Goal: Task Accomplishment & Management: Use online tool/utility

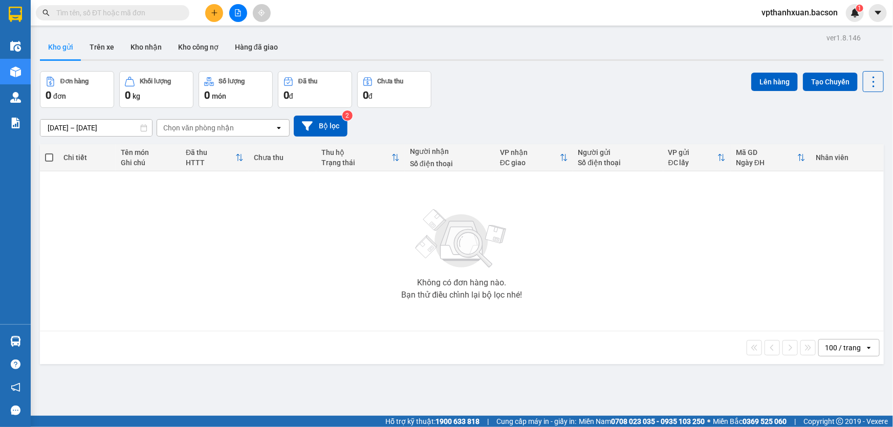
click at [240, 13] on icon "file-add" at bounding box center [237, 12] width 7 height 7
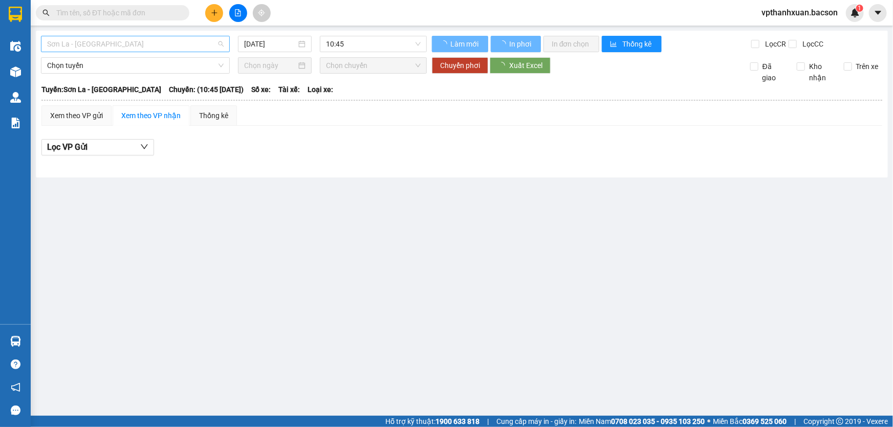
click at [189, 45] on span "Sơn La - Hà Nội" at bounding box center [135, 43] width 177 height 15
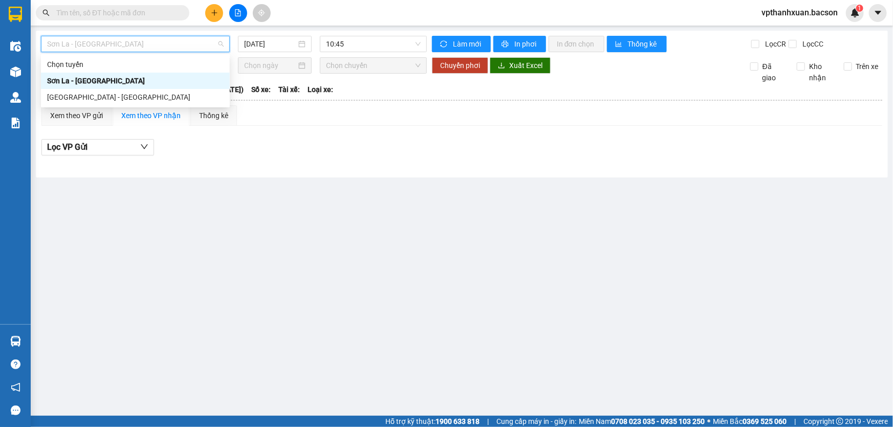
click at [110, 82] on div "Sơn La - Hà Nội" at bounding box center [135, 80] width 177 height 11
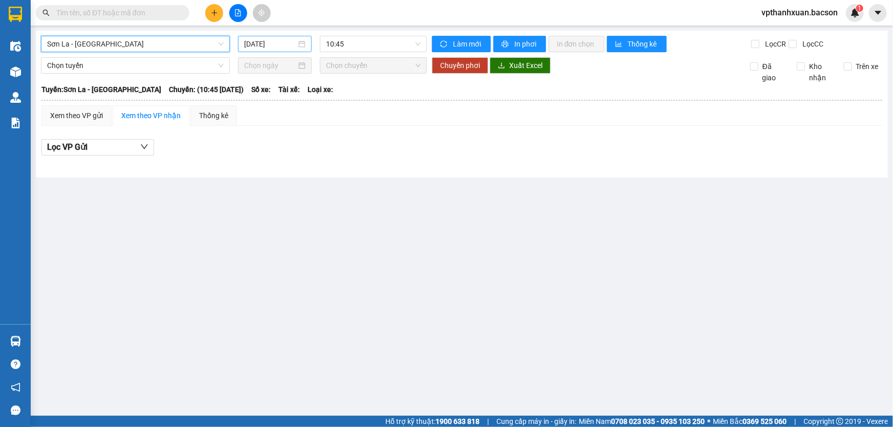
click at [261, 49] on input "12/10/2025" at bounding box center [270, 43] width 52 height 11
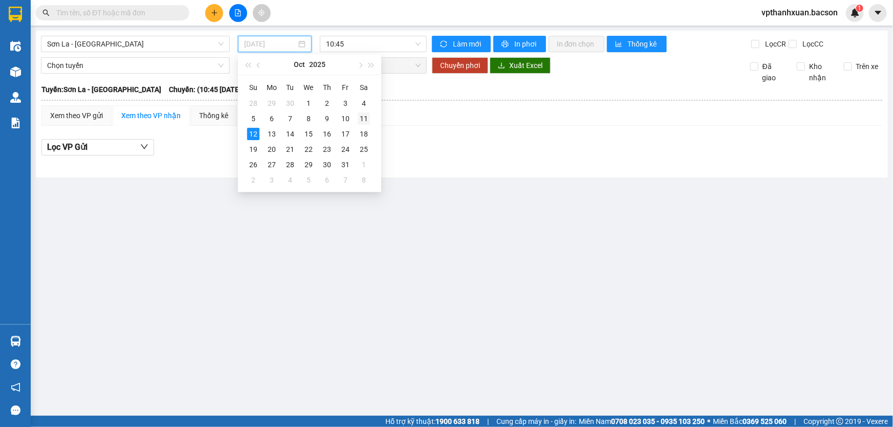
click at [361, 119] on div "11" at bounding box center [364, 119] width 12 height 12
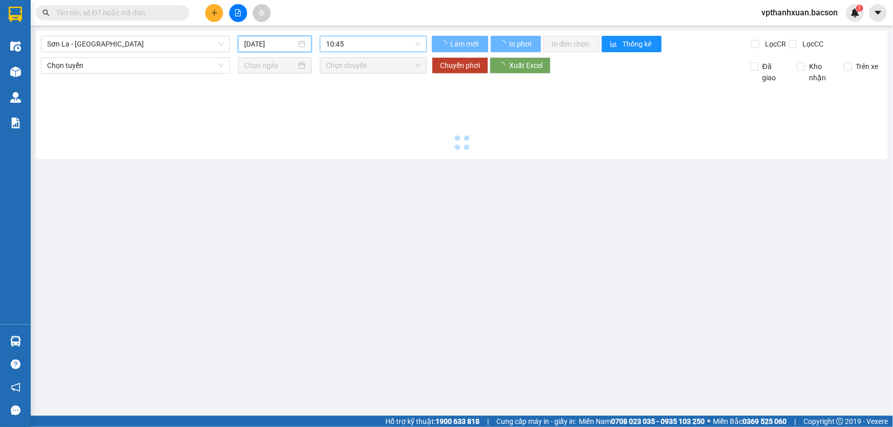
type input "11/10/2025"
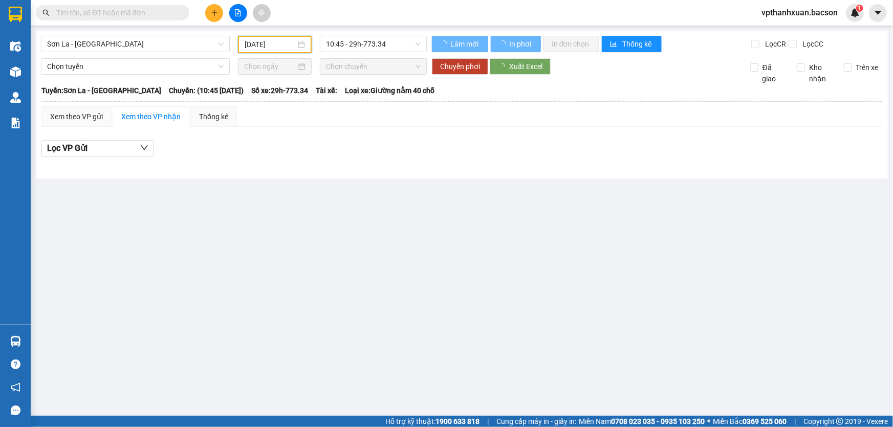
click at [370, 44] on span "10:45 - 29h-773.34" at bounding box center [373, 43] width 95 height 15
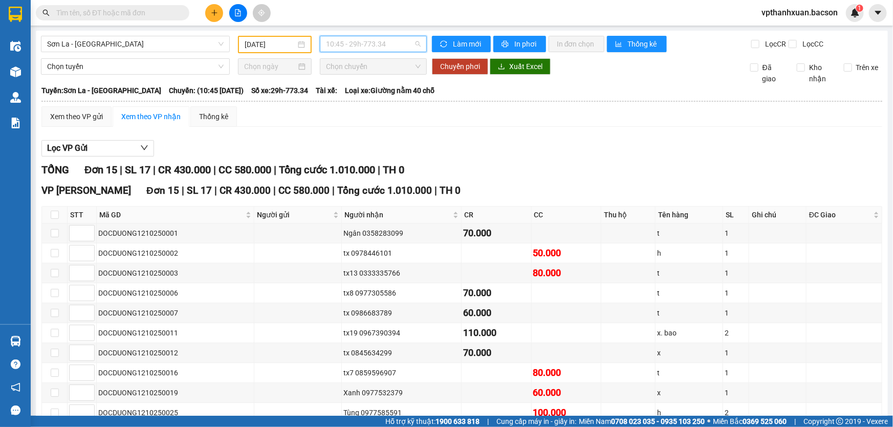
drag, startPoint x: 383, startPoint y: 45, endPoint x: 375, endPoint y: 55, distance: 12.7
click at [383, 45] on span "10:45 - 29h-773.34" at bounding box center [373, 43] width 95 height 15
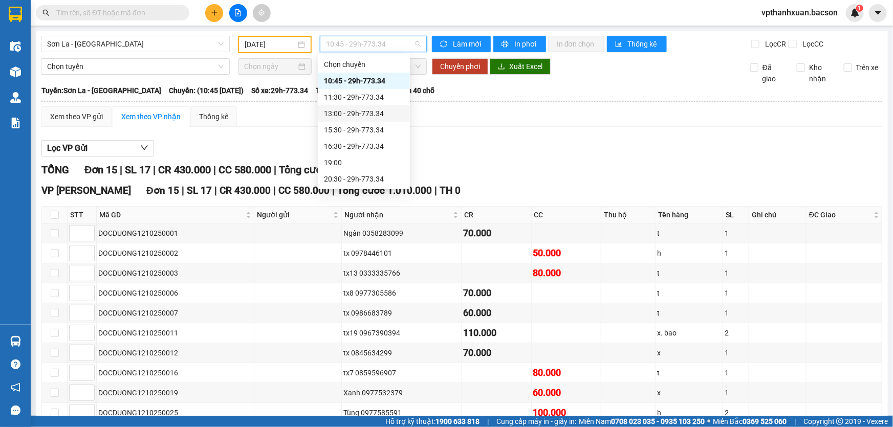
click at [365, 110] on div "13:00 - 29h-773.34" at bounding box center [364, 113] width 80 height 11
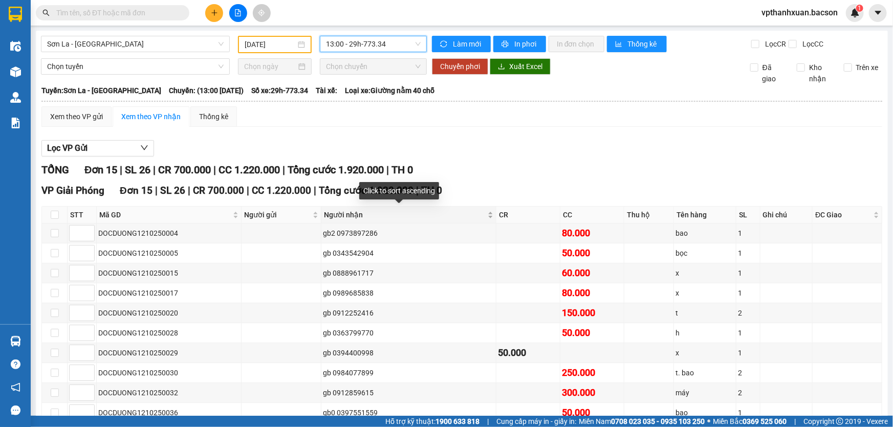
scroll to position [157, 0]
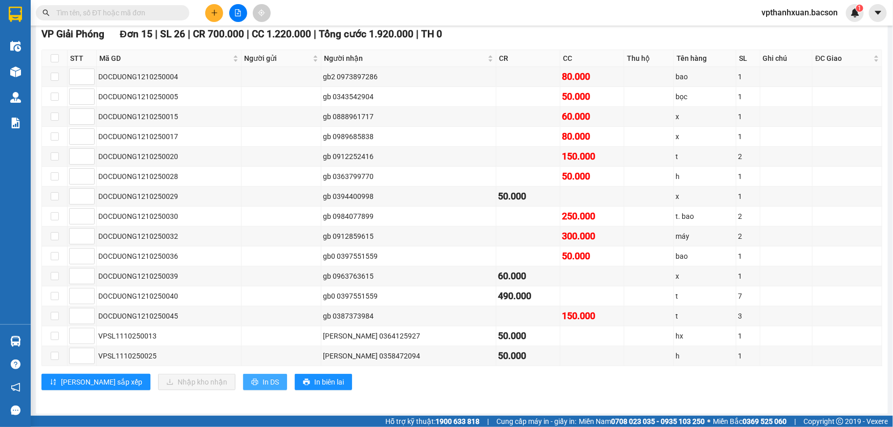
click at [243, 376] on button "In DS" at bounding box center [265, 382] width 44 height 16
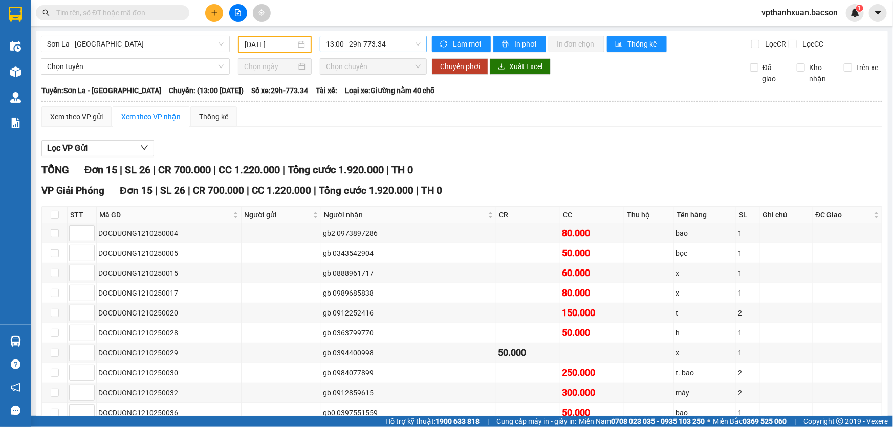
click at [320, 41] on div "13:00 - 29h-773.34" at bounding box center [373, 44] width 107 height 16
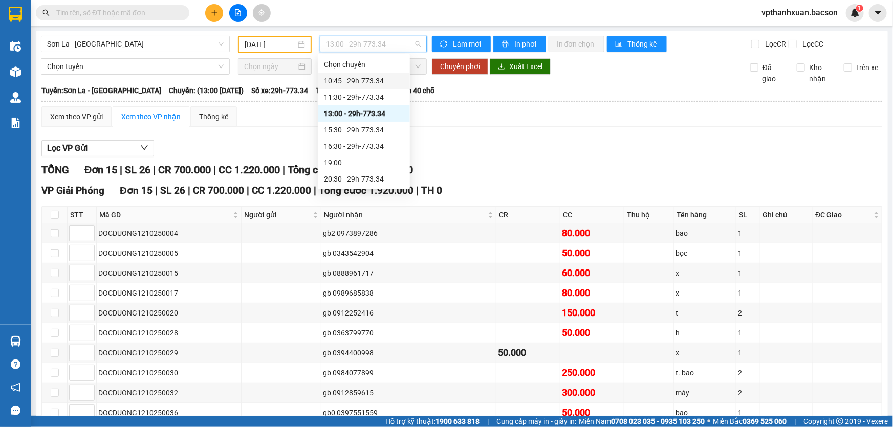
click at [371, 78] on div "10:45 - 29h-773.34" at bounding box center [364, 80] width 80 height 11
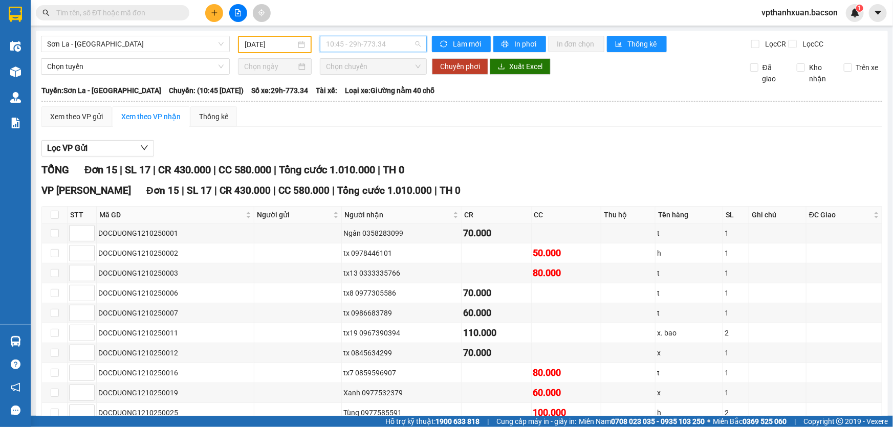
click at [365, 37] on span "10:45 - 29h-773.34" at bounding box center [373, 43] width 95 height 15
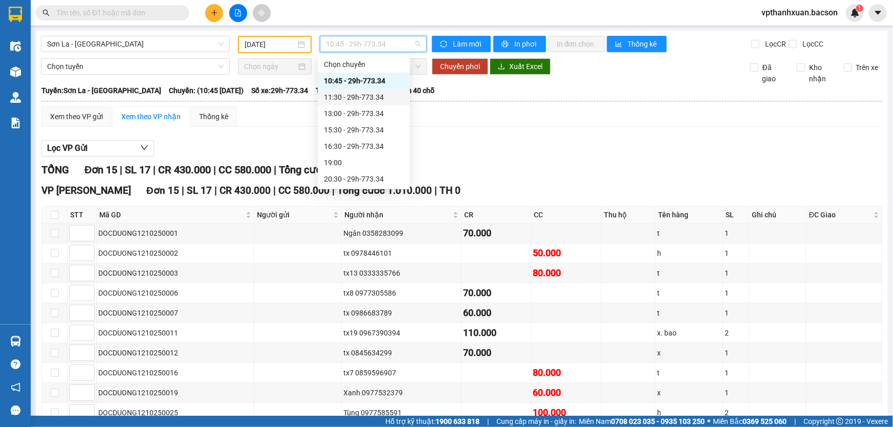
click at [359, 94] on div "11:30 - 29h-773.34" at bounding box center [364, 97] width 80 height 11
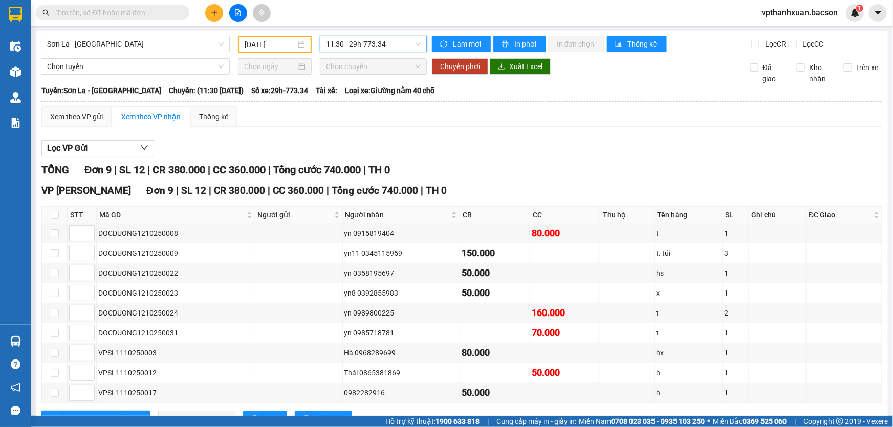
click at [360, 48] on span "11:30 - 29h-773.34" at bounding box center [373, 43] width 95 height 15
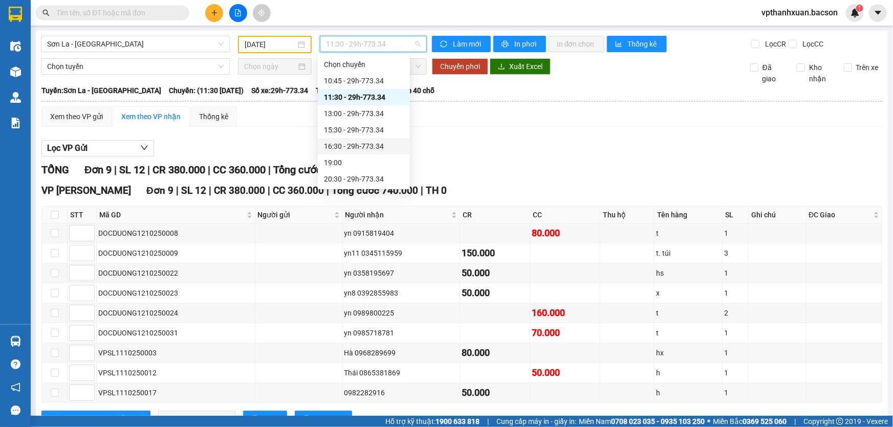
click at [360, 143] on div "16:30 - 29h-773.34" at bounding box center [364, 146] width 80 height 11
